Goal: Transaction & Acquisition: Download file/media

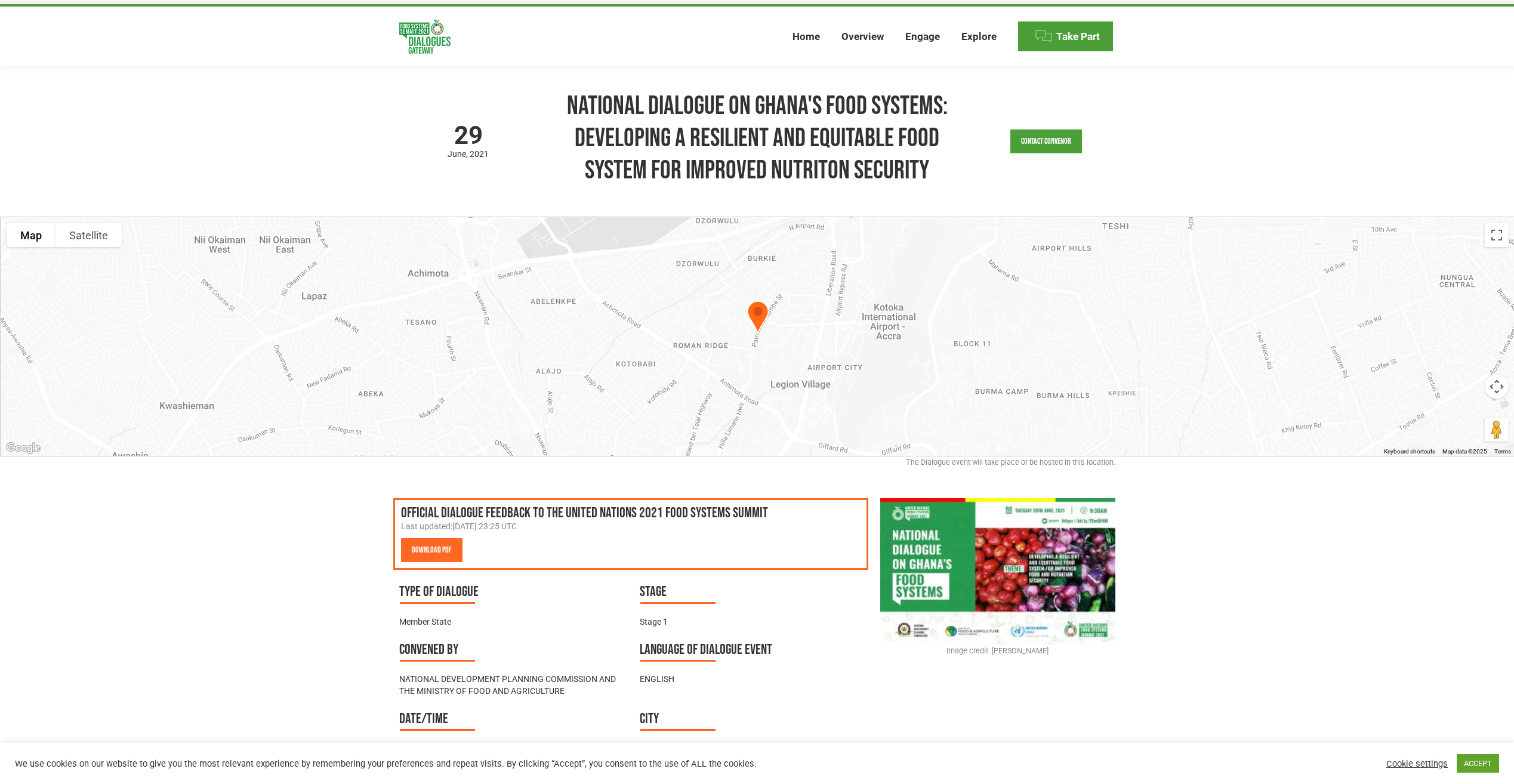
scroll to position [20, 0]
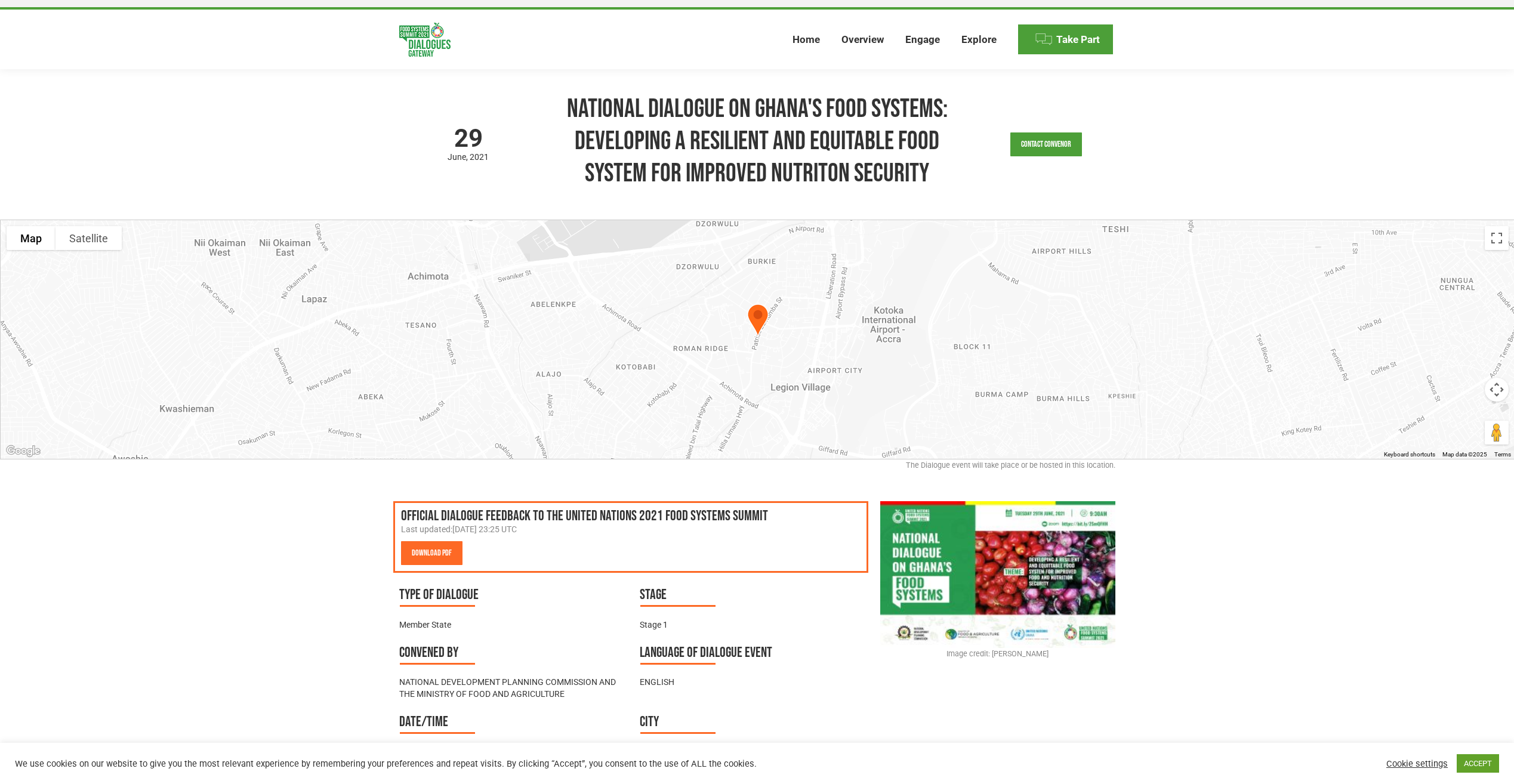
click at [959, 593] on img at bounding box center [997, 574] width 234 height 147
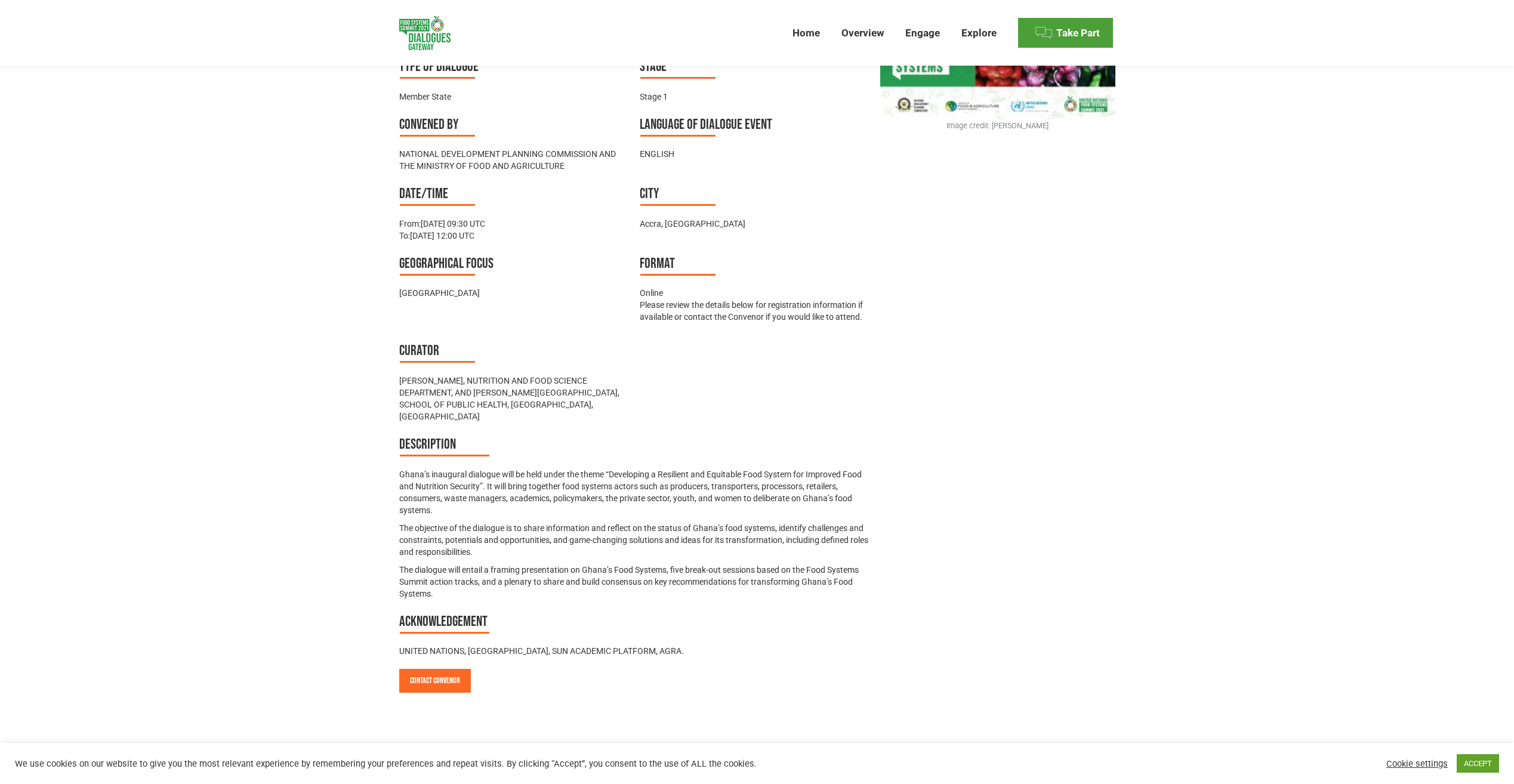
scroll to position [568, 0]
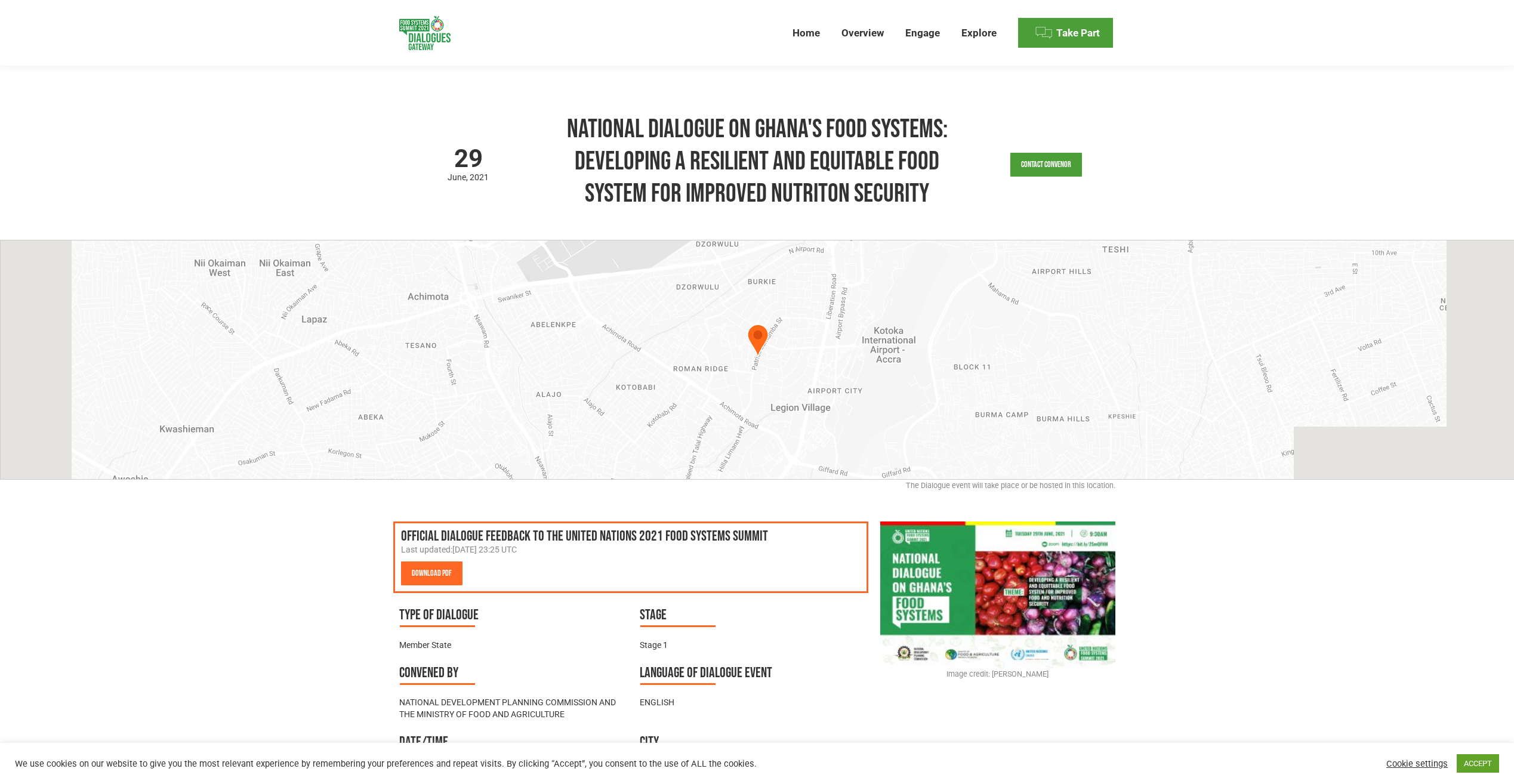
scroll to position [568, 0]
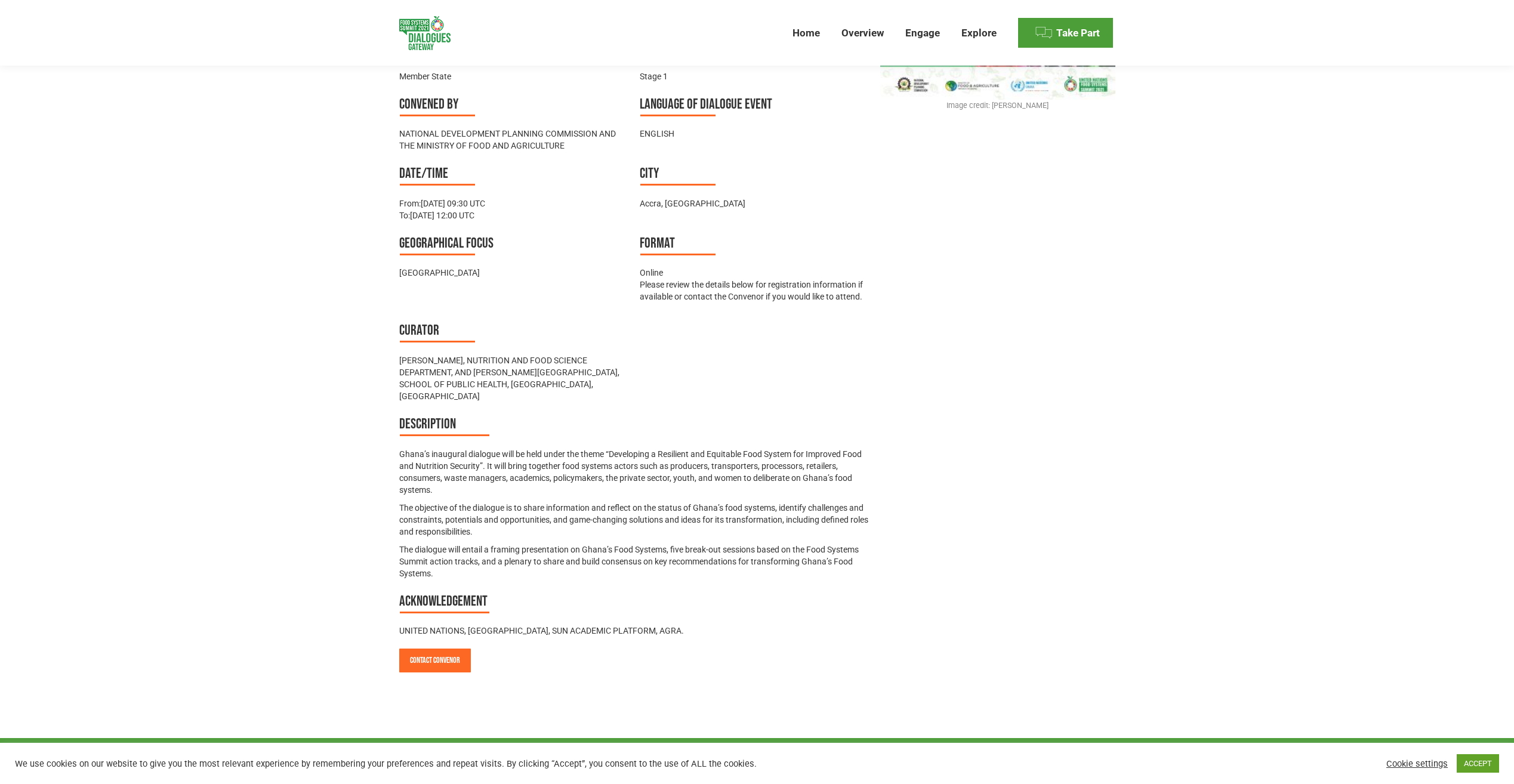
click at [994, 85] on img at bounding box center [997, 26] width 234 height 147
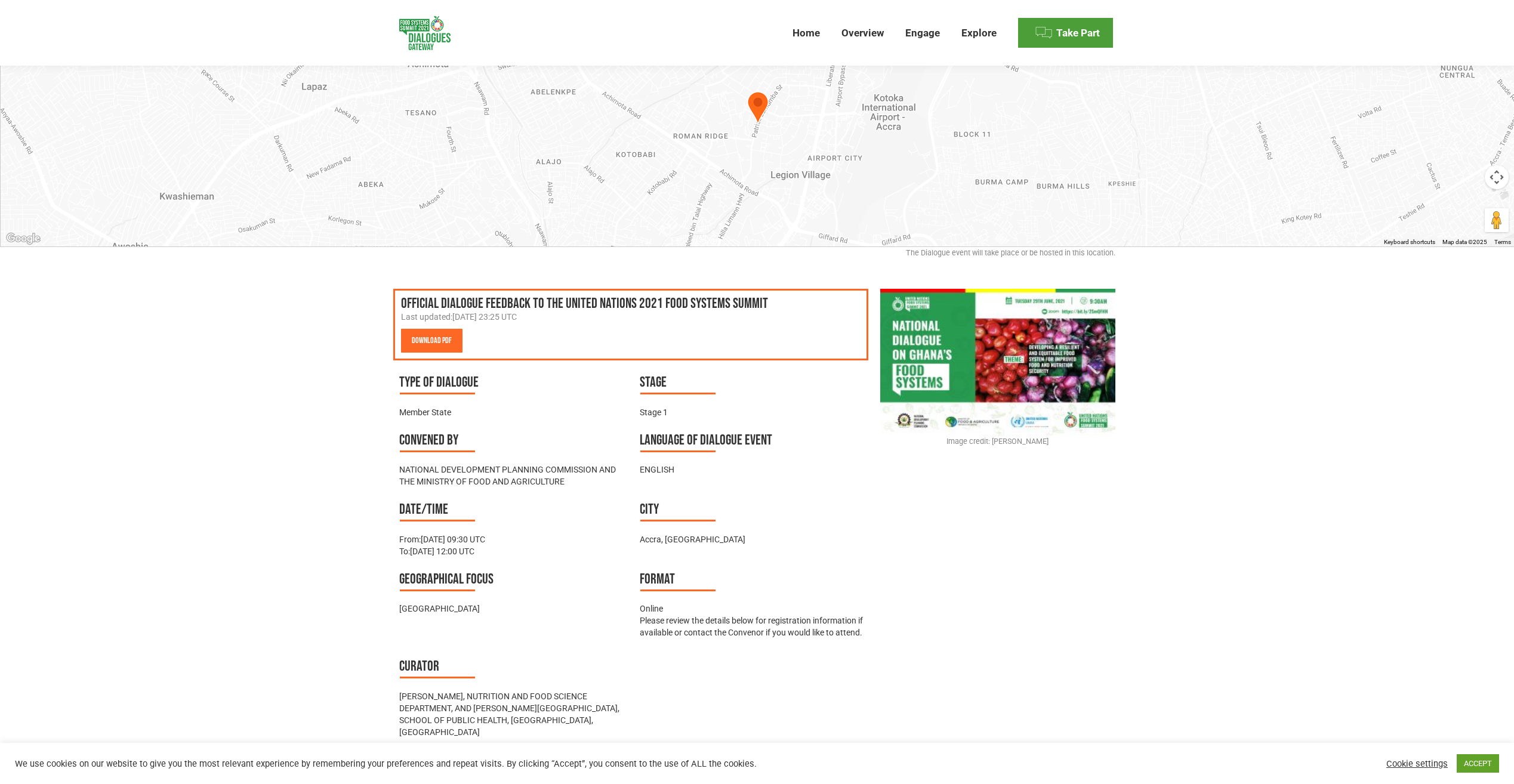
scroll to position [232, 0]
click at [422, 337] on link "Download PDF" at bounding box center [431, 342] width 61 height 24
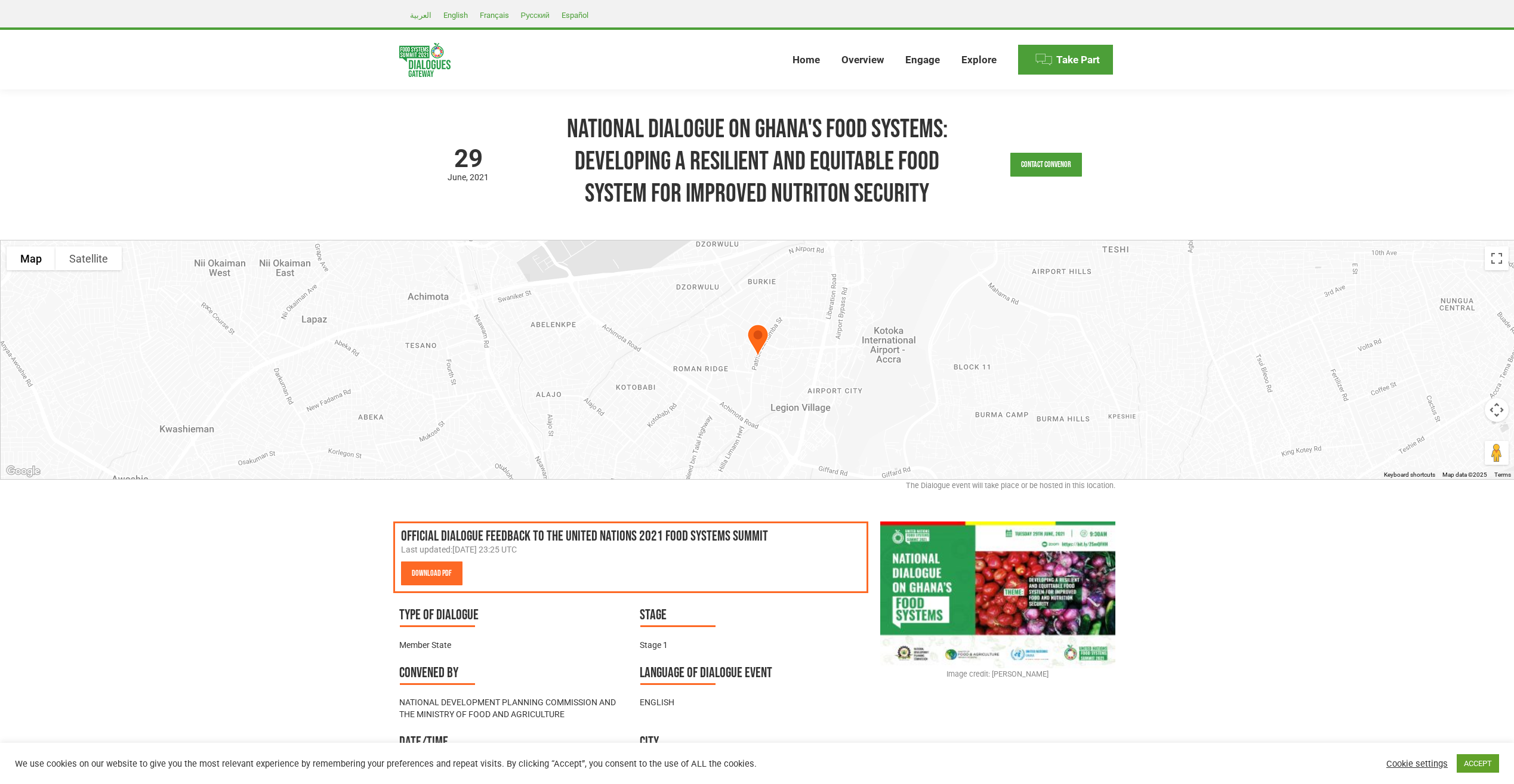
click at [987, 627] on img at bounding box center [997, 595] width 234 height 147
click at [441, 567] on link "Download PDF" at bounding box center [431, 573] width 61 height 24
click at [436, 579] on link "Download PDF" at bounding box center [431, 573] width 61 height 24
